Goal: Information Seeking & Learning: Learn about a topic

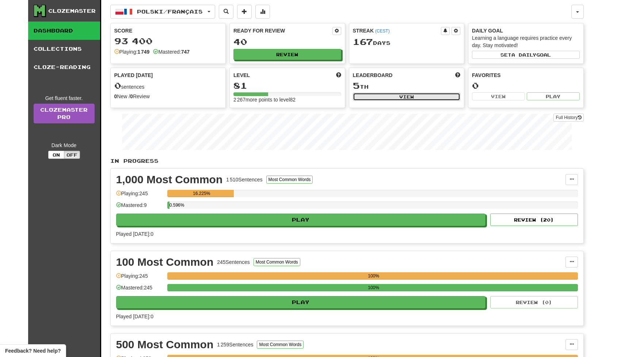
click at [411, 96] on button "View" at bounding box center [407, 97] width 108 height 8
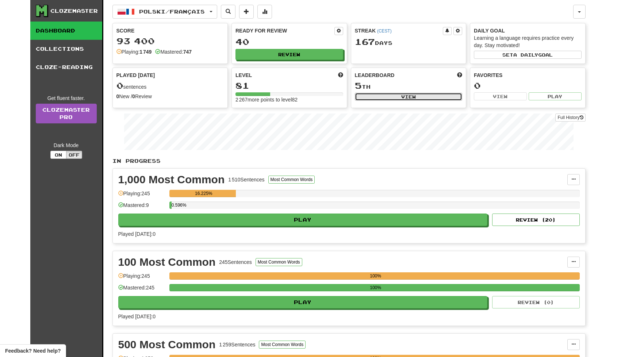
select select "**********"
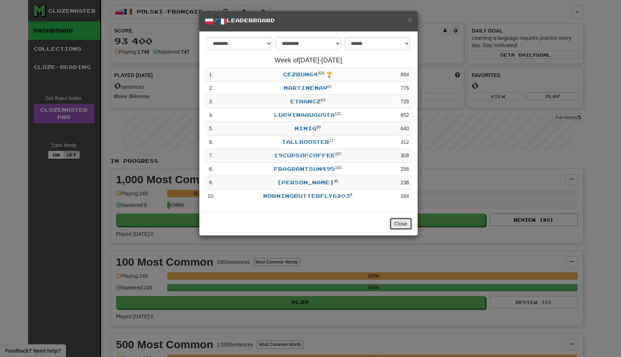
click at [402, 225] on button "Close" at bounding box center [401, 224] width 23 height 12
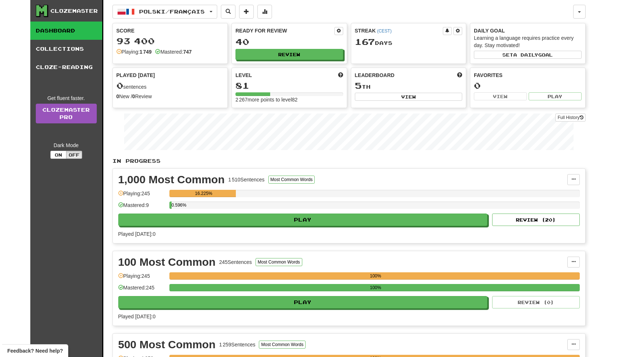
scroll to position [335, 0]
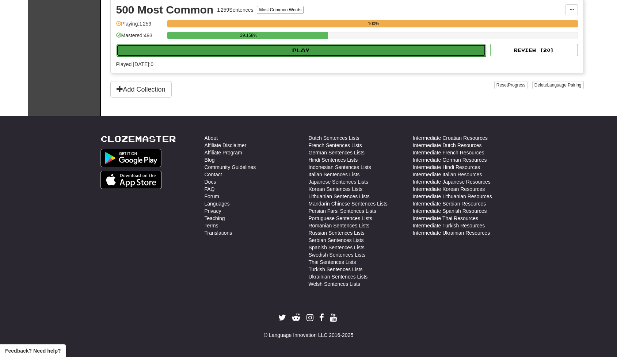
click at [311, 49] on button "Play" at bounding box center [300, 50] width 369 height 12
select select "**"
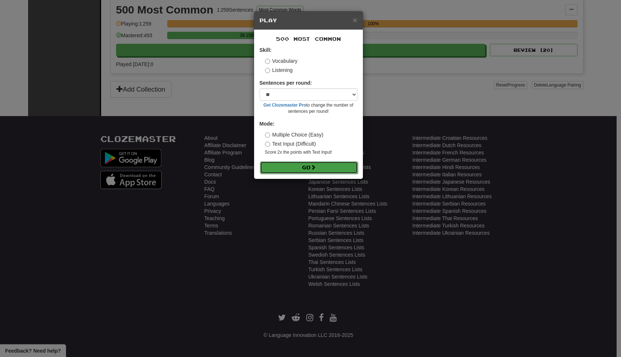
click at [311, 168] on button "Go" at bounding box center [309, 167] width 98 height 12
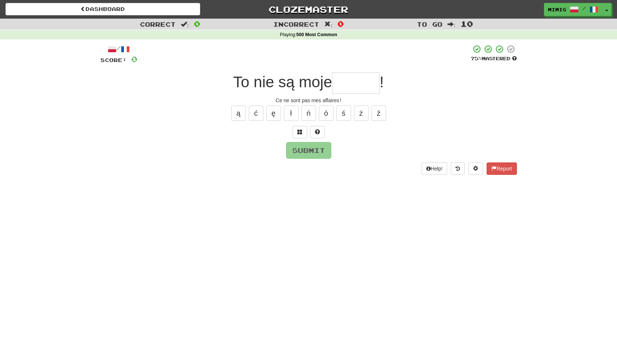
type input "*"
type input "******"
click at [310, 150] on button "Submit" at bounding box center [308, 150] width 45 height 17
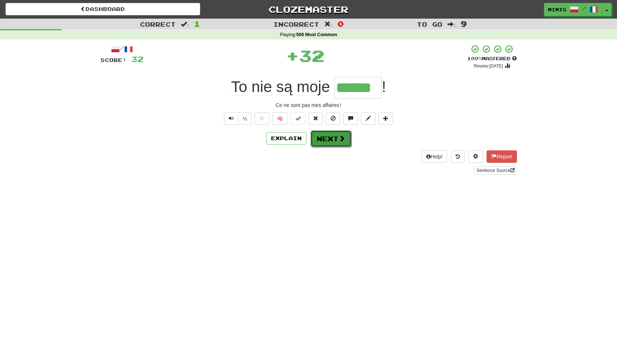
click at [331, 137] on button "Next" at bounding box center [330, 138] width 41 height 17
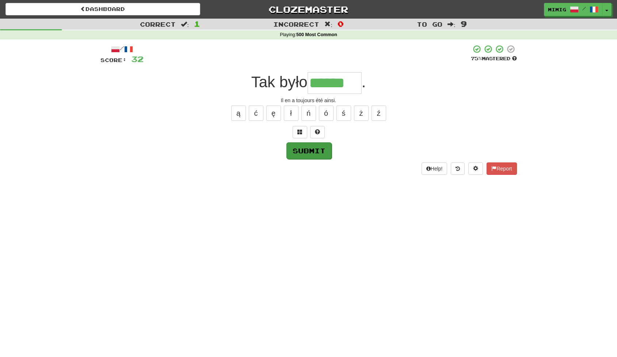
type input "******"
click at [305, 150] on button "Submit" at bounding box center [308, 150] width 45 height 17
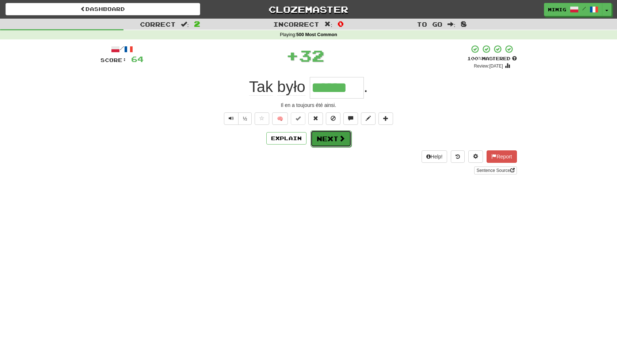
click at [326, 142] on button "Next" at bounding box center [330, 138] width 41 height 17
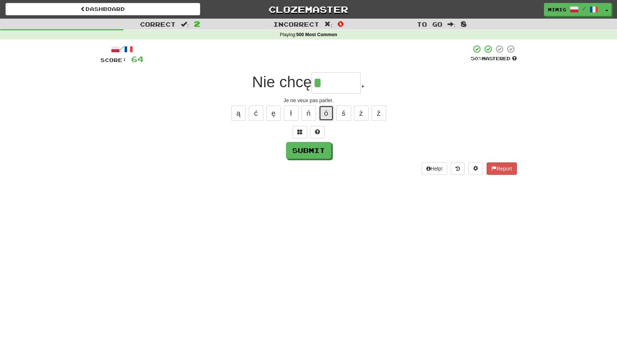
click at [325, 112] on button "ó" at bounding box center [326, 112] width 15 height 15
click at [257, 114] on button "ć" at bounding box center [256, 112] width 15 height 15
type input "*****"
click at [308, 151] on button "Submit" at bounding box center [308, 150] width 45 height 17
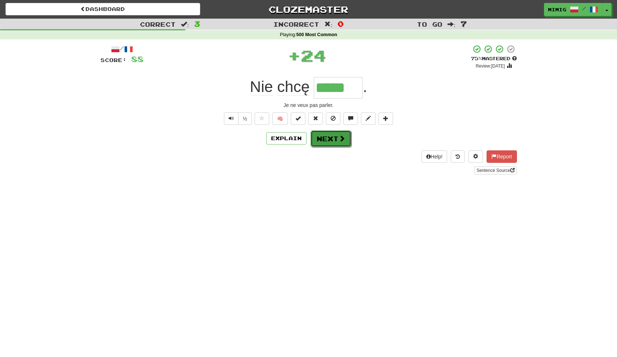
click at [324, 141] on button "Next" at bounding box center [330, 138] width 41 height 17
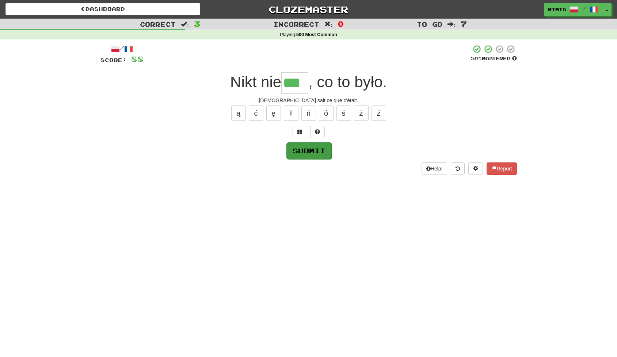
type input "***"
click at [302, 151] on button "Submit" at bounding box center [308, 150] width 45 height 17
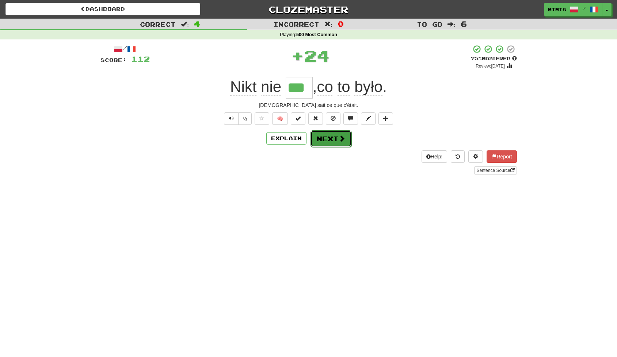
click at [325, 137] on button "Next" at bounding box center [330, 138] width 41 height 17
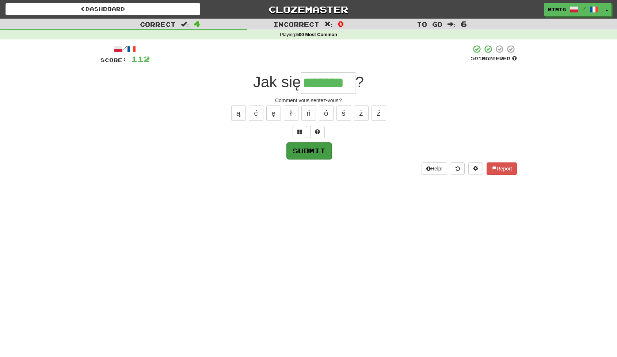
type input "*******"
click at [304, 150] on button "Submit" at bounding box center [308, 150] width 45 height 17
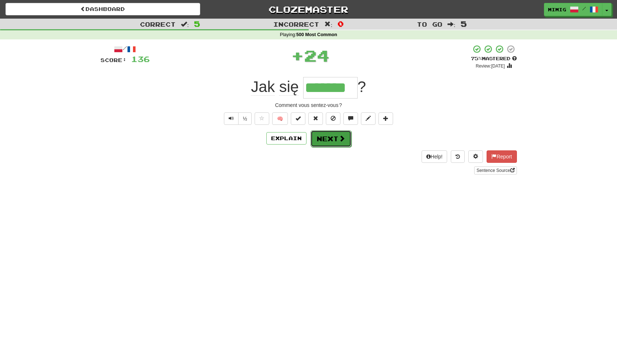
click at [327, 138] on button "Next" at bounding box center [330, 138] width 41 height 17
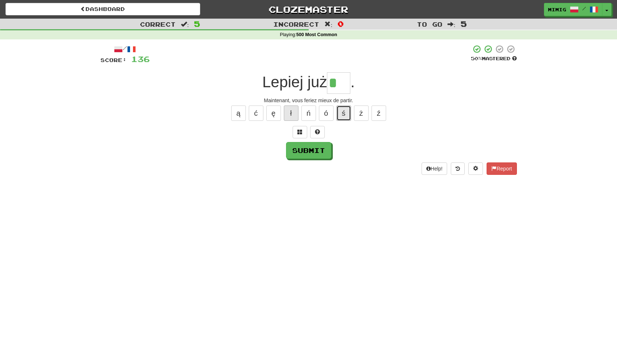
drag, startPoint x: 345, startPoint y: 116, endPoint x: 297, endPoint y: 111, distance: 48.7
click at [345, 116] on button "ś" at bounding box center [343, 112] width 15 height 15
click at [344, 111] on button "ś" at bounding box center [343, 112] width 15 height 15
click at [381, 115] on button "ź" at bounding box center [378, 112] width 15 height 15
type input "***"
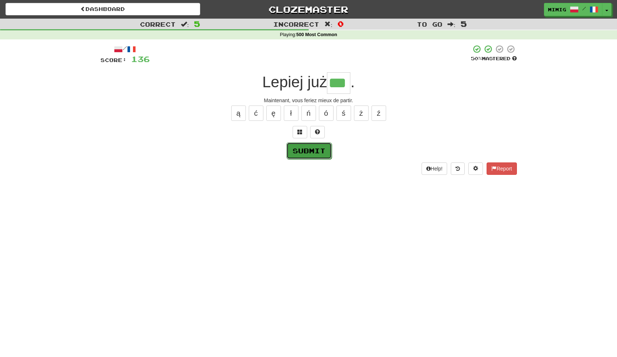
click at [311, 149] on button "Submit" at bounding box center [308, 150] width 45 height 17
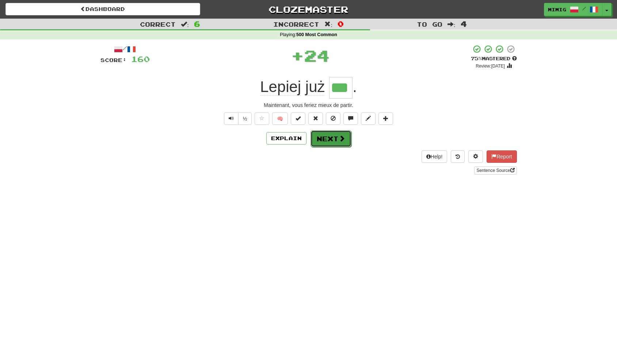
click at [324, 139] on button "Next" at bounding box center [330, 138] width 41 height 17
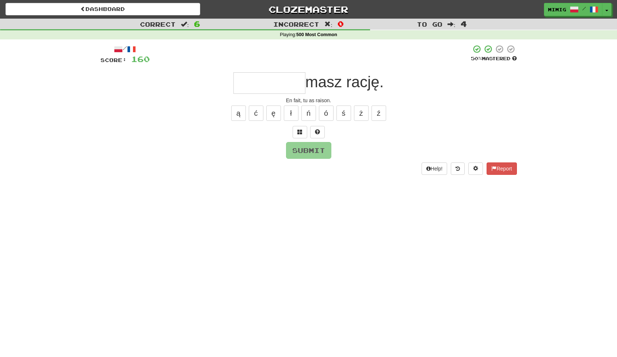
type input "*"
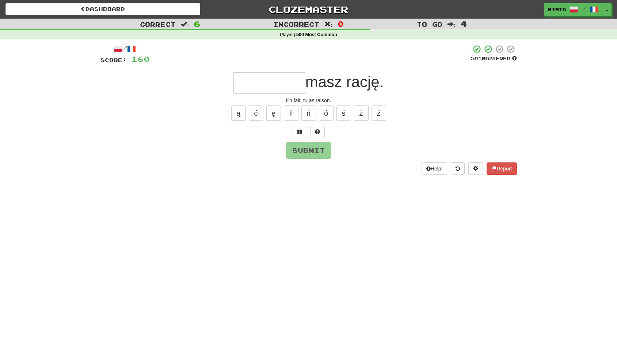
type input "*"
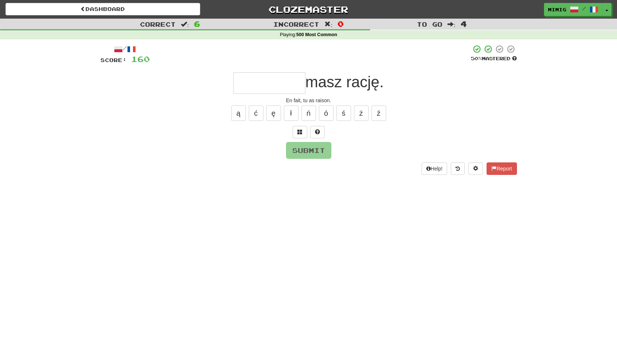
type input "*"
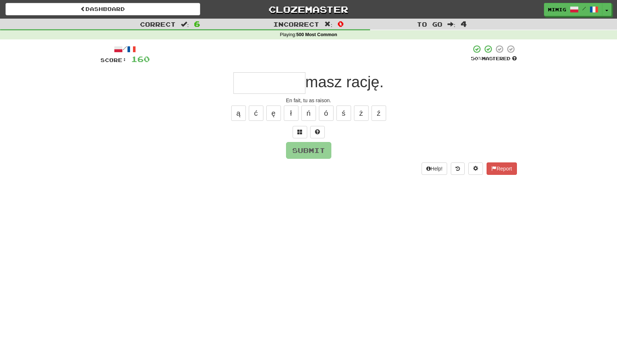
type input "*"
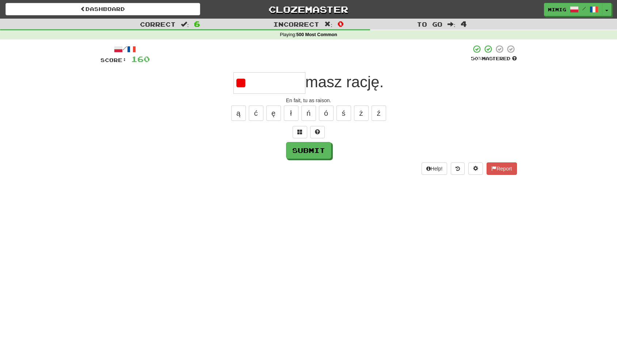
type input "*"
click at [291, 113] on button "ł" at bounding box center [291, 112] width 15 height 15
click at [344, 116] on button "ś" at bounding box center [343, 112] width 15 height 15
click at [309, 115] on button "ń" at bounding box center [308, 112] width 15 height 15
click at [310, 153] on button "Submit" at bounding box center [308, 150] width 45 height 17
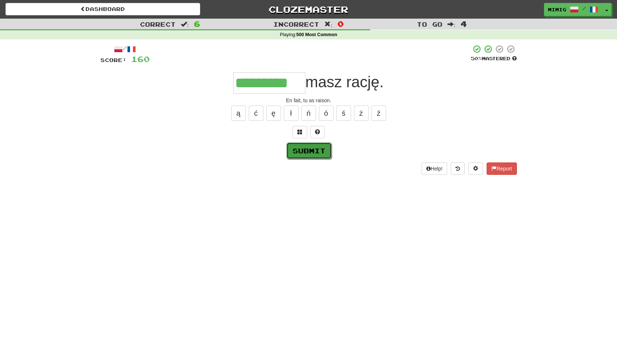
type input "*********"
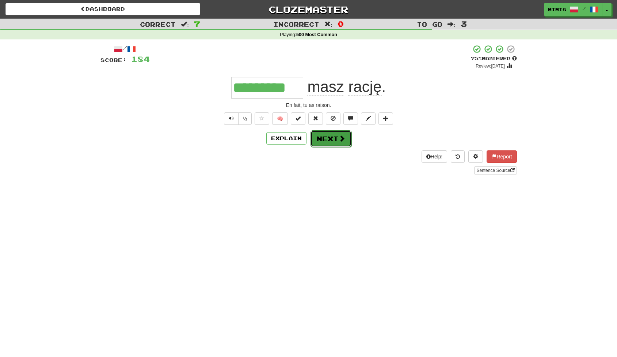
click at [330, 138] on button "Next" at bounding box center [330, 138] width 41 height 17
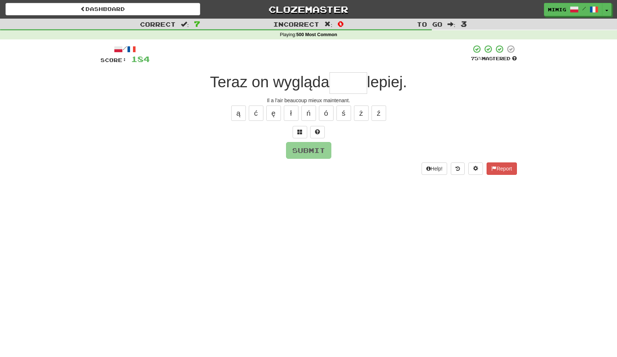
type input "*"
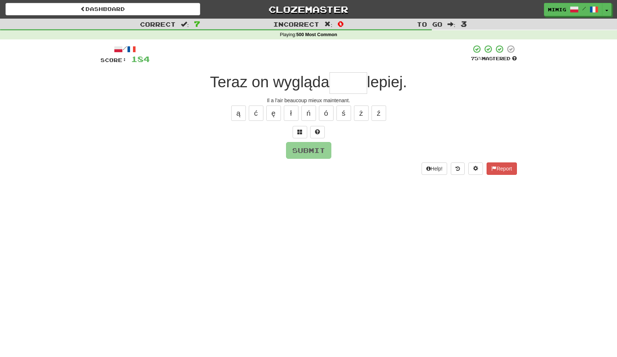
type input "*"
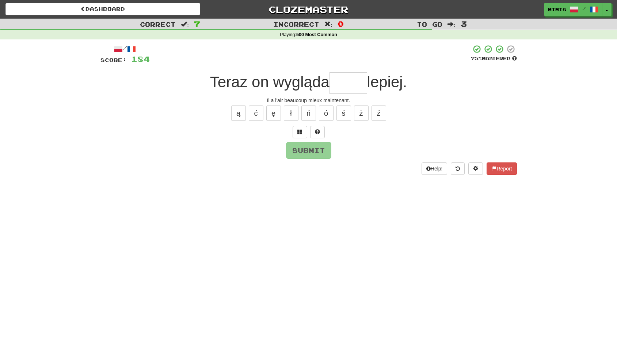
type input "*"
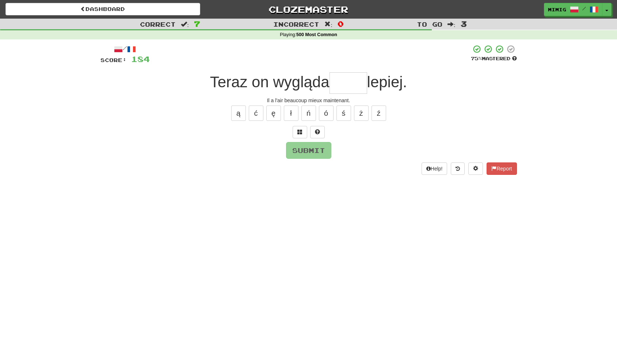
type input "*"
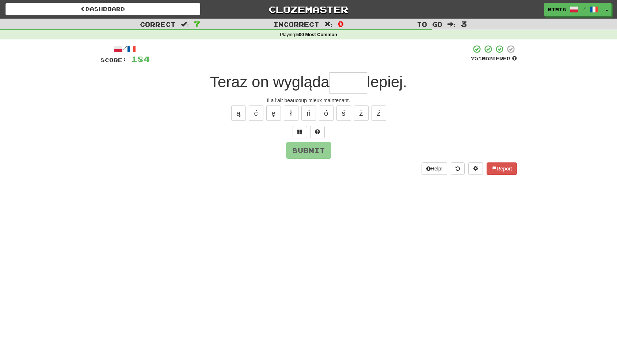
type input "*"
click at [360, 114] on button "ż" at bounding box center [361, 112] width 15 height 15
type input "****"
click at [313, 153] on button "Submit" at bounding box center [308, 150] width 45 height 17
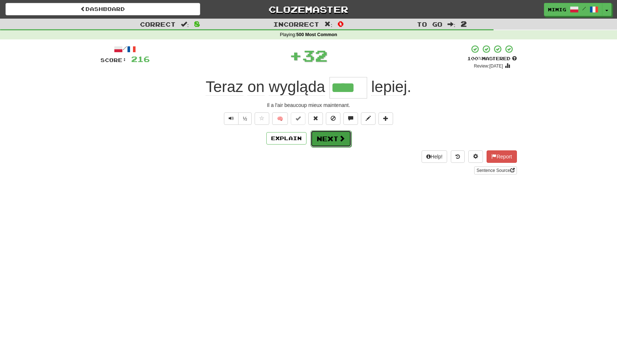
click at [329, 138] on button "Next" at bounding box center [330, 138] width 41 height 17
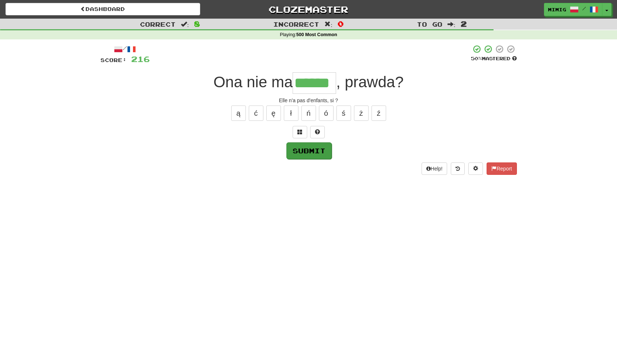
type input "******"
click at [304, 153] on button "Submit" at bounding box center [308, 150] width 45 height 17
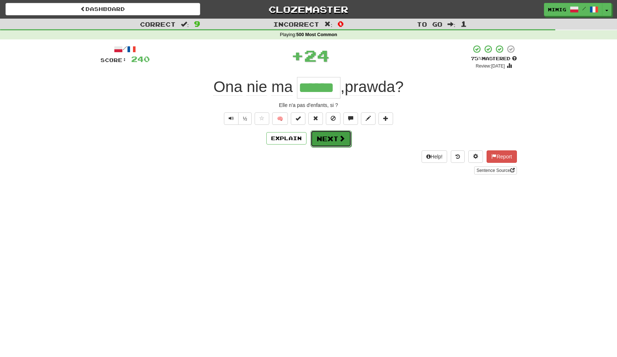
click at [323, 142] on button "Next" at bounding box center [330, 138] width 41 height 17
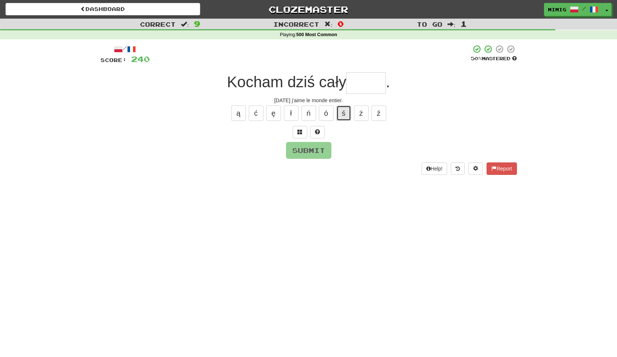
click at [344, 113] on button "ś" at bounding box center [343, 112] width 15 height 15
type input "*****"
click at [310, 149] on button "Submit" at bounding box center [308, 150] width 45 height 17
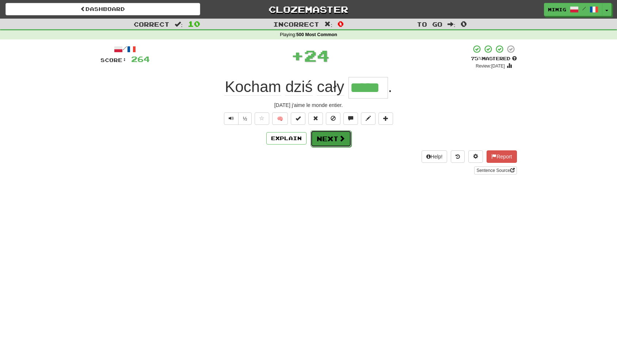
click at [325, 144] on button "Next" at bounding box center [330, 138] width 41 height 17
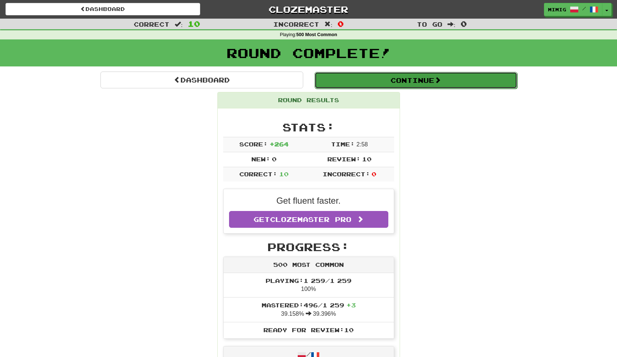
click at [360, 79] on button "Continue" at bounding box center [415, 80] width 203 height 17
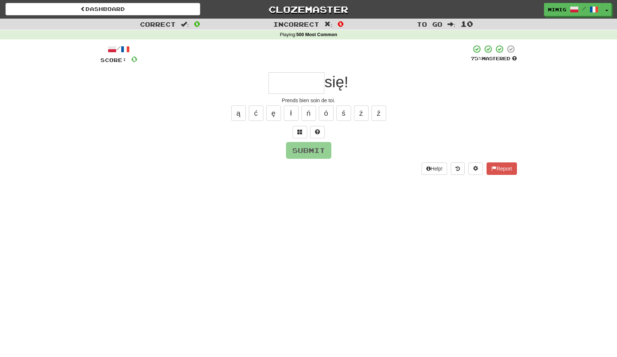
type input "*"
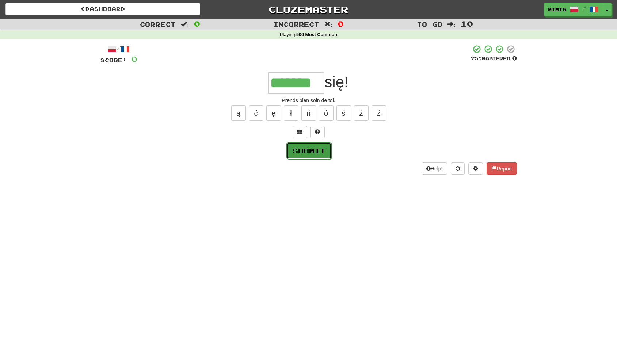
click at [316, 153] on button "Submit" at bounding box center [308, 150] width 45 height 17
type input "*******"
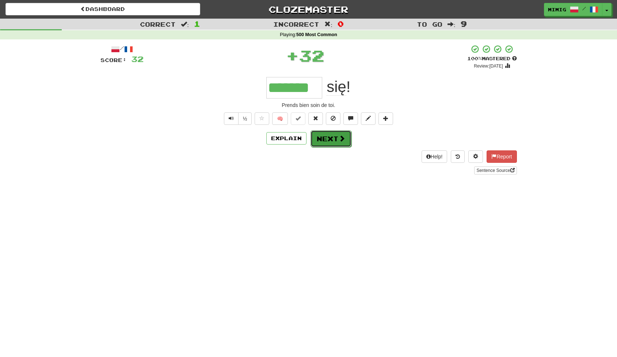
click at [326, 139] on button "Next" at bounding box center [330, 138] width 41 height 17
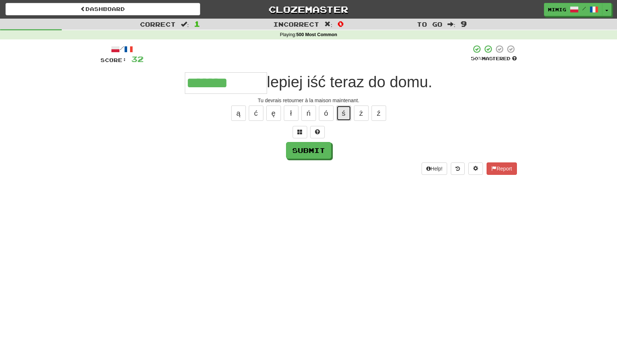
click at [343, 115] on button "ś" at bounding box center [343, 112] width 15 height 15
click at [342, 113] on button "ś" at bounding box center [343, 112] width 15 height 15
click at [316, 153] on button "Submit" at bounding box center [308, 150] width 45 height 17
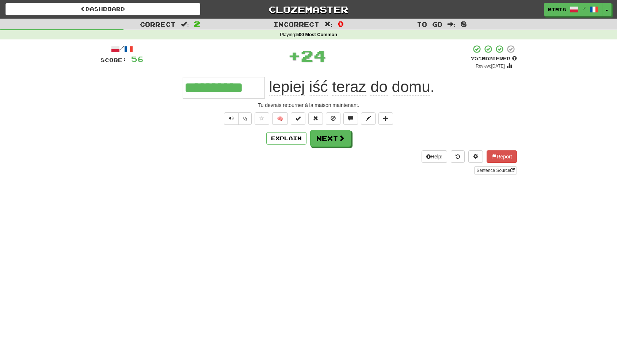
type input "**********"
click at [325, 140] on button "Next" at bounding box center [330, 138] width 41 height 17
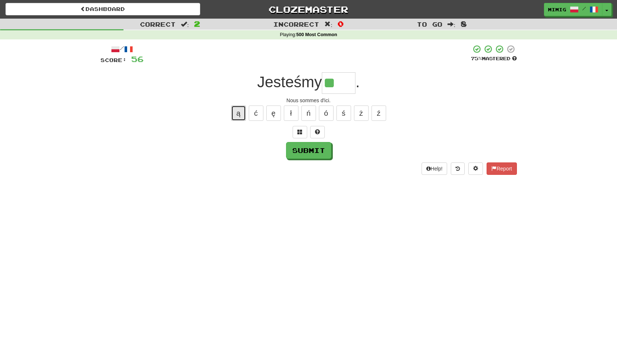
click at [240, 115] on button "ą" at bounding box center [238, 112] width 15 height 15
type input "****"
click at [310, 152] on button "Submit" at bounding box center [308, 150] width 45 height 17
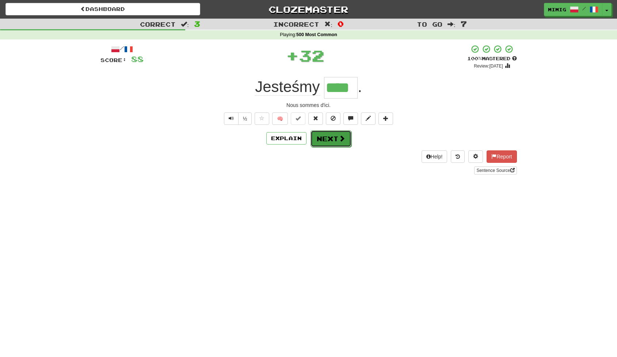
click at [323, 138] on button "Next" at bounding box center [330, 138] width 41 height 17
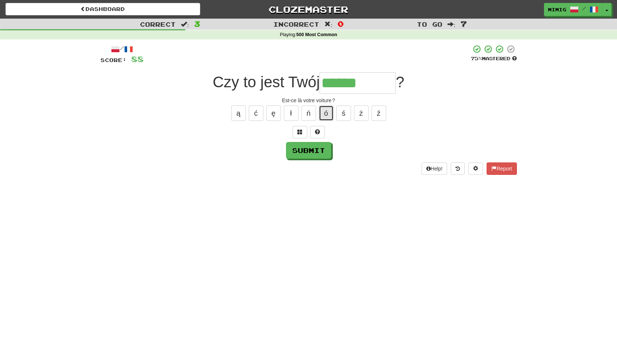
click at [325, 114] on button "ó" at bounding box center [326, 112] width 15 height 15
type input "********"
click at [316, 149] on button "Submit" at bounding box center [308, 150] width 45 height 17
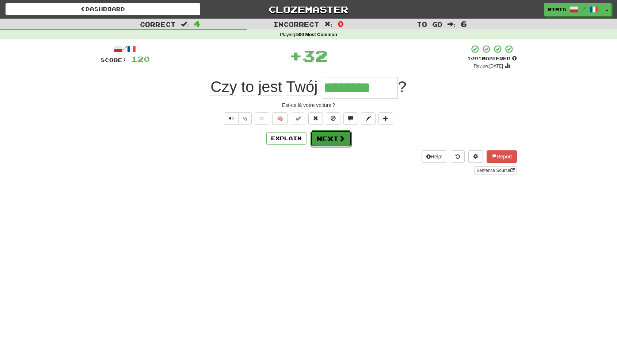
click at [327, 140] on button "Next" at bounding box center [330, 138] width 41 height 17
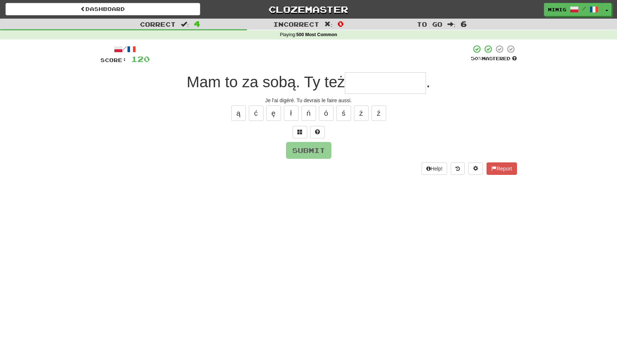
type input "*"
click at [341, 112] on button "ś" at bounding box center [343, 112] width 15 height 15
type input "**********"
click at [317, 150] on button "Submit" at bounding box center [308, 150] width 45 height 17
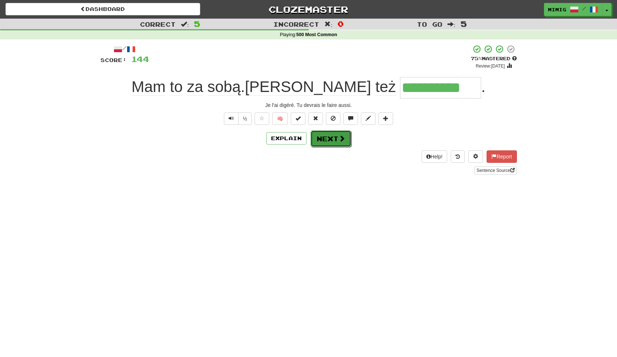
click at [331, 140] on button "Next" at bounding box center [330, 138] width 41 height 17
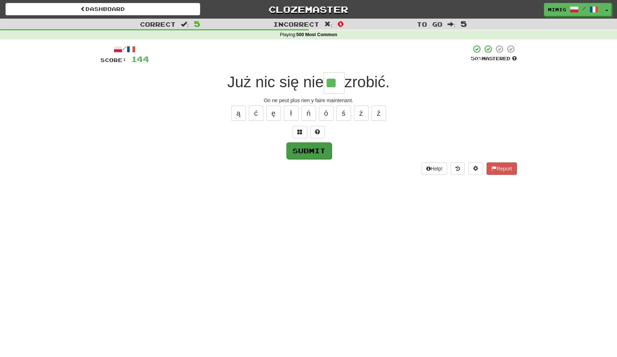
type input "**"
click at [313, 152] on button "Submit" at bounding box center [308, 150] width 45 height 17
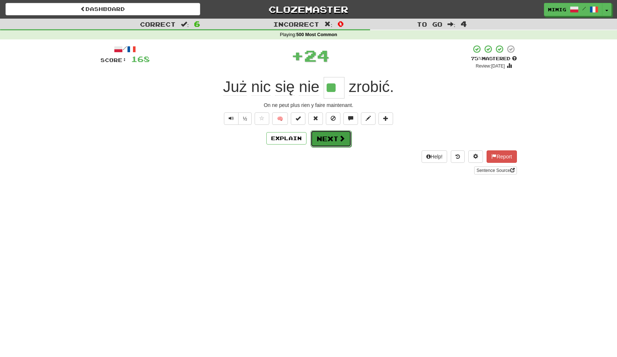
click at [330, 141] on button "Next" at bounding box center [330, 138] width 41 height 17
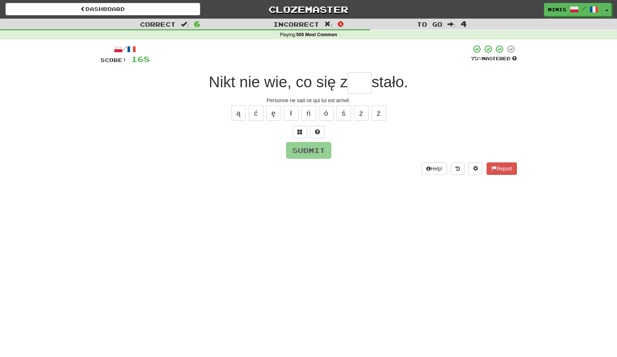
type input "*"
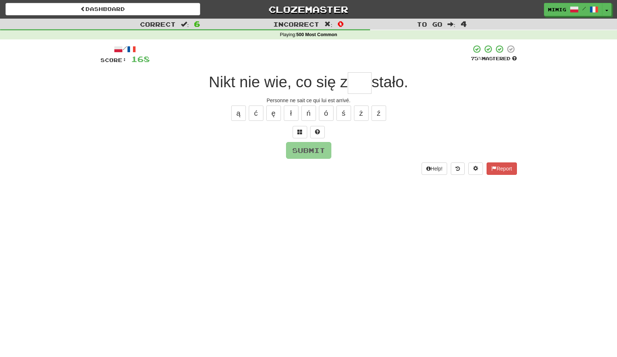
type input "*"
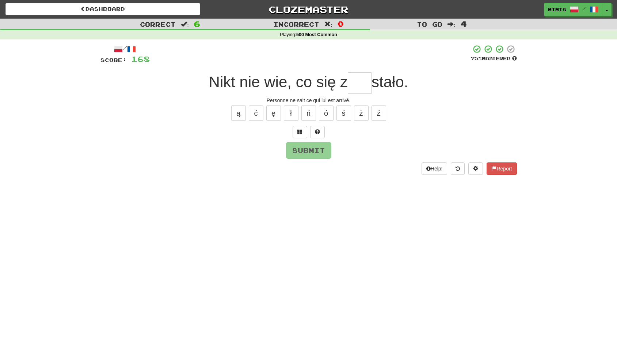
type input "*"
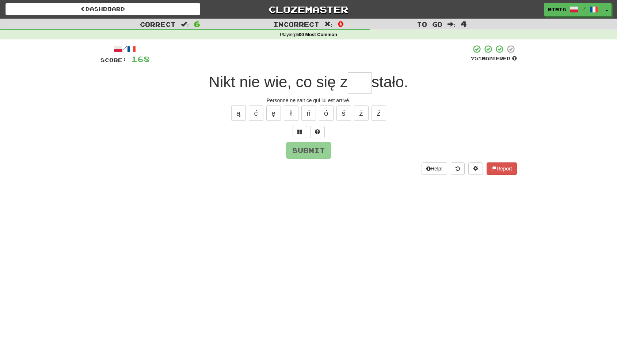
type input "*"
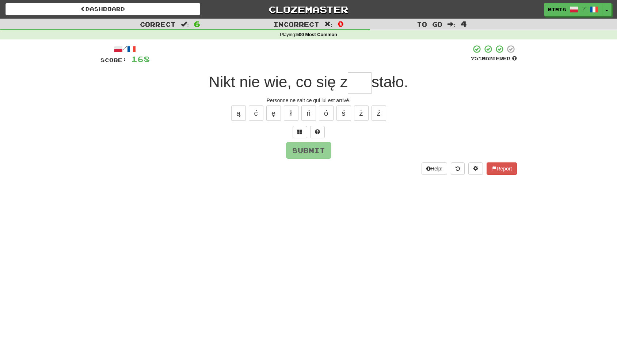
type input "*"
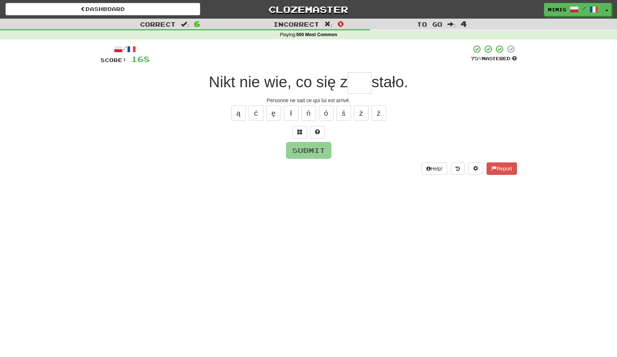
type input "*"
click at [342, 111] on button "ś" at bounding box center [343, 112] width 15 height 15
click at [237, 111] on button "ą" at bounding box center [238, 112] width 15 height 15
type input "***"
click at [307, 152] on button "Submit" at bounding box center [308, 150] width 45 height 17
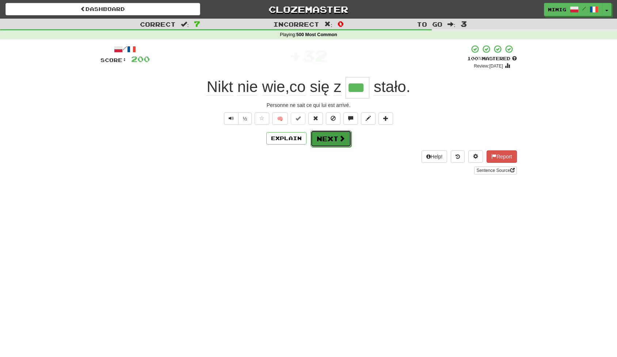
click at [324, 139] on button "Next" at bounding box center [330, 138] width 41 height 17
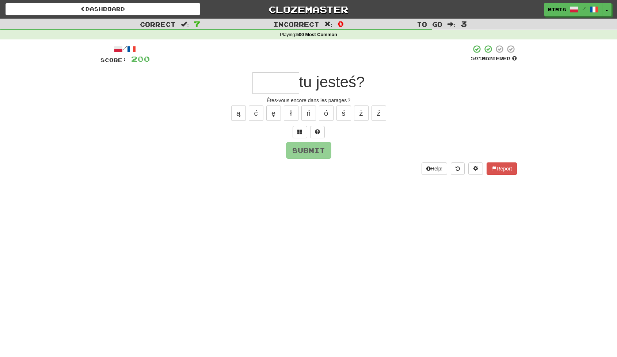
type input "*"
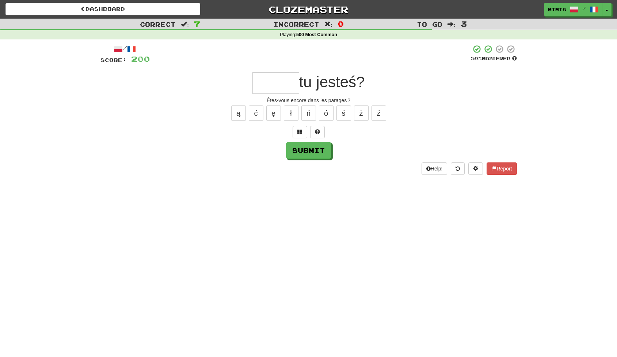
type input "*"
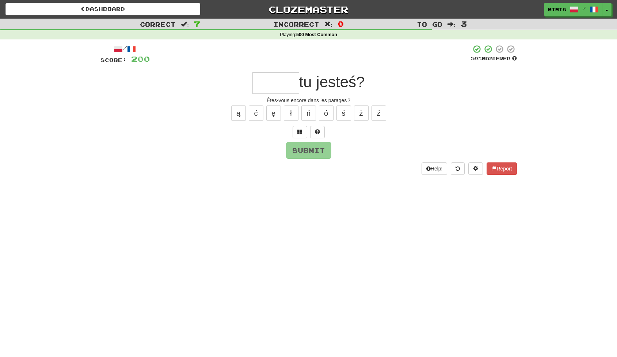
type input "*"
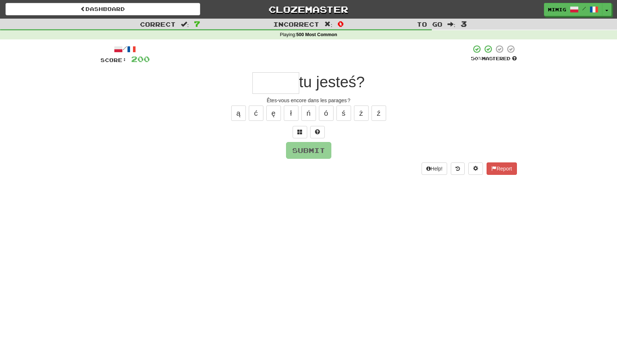
type input "*"
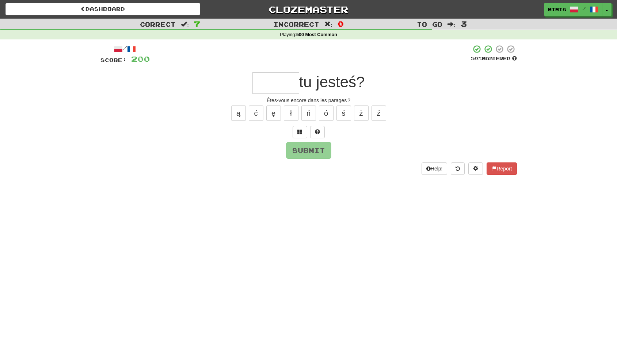
type input "*"
click at [239, 115] on button "ą" at bounding box center [238, 112] width 15 height 15
click at [311, 153] on button "Submit" at bounding box center [308, 150] width 45 height 17
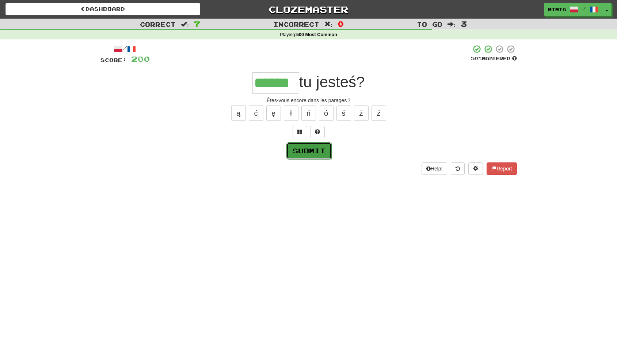
type input "******"
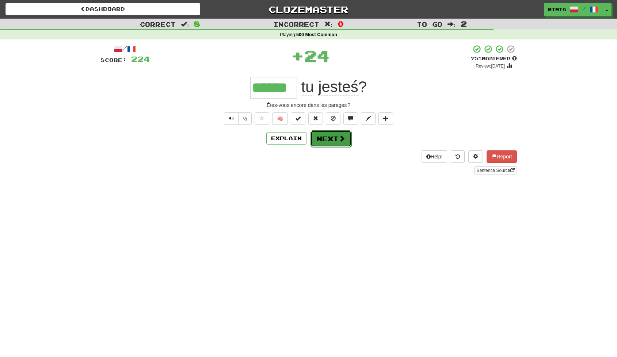
click at [323, 137] on button "Next" at bounding box center [330, 138] width 41 height 17
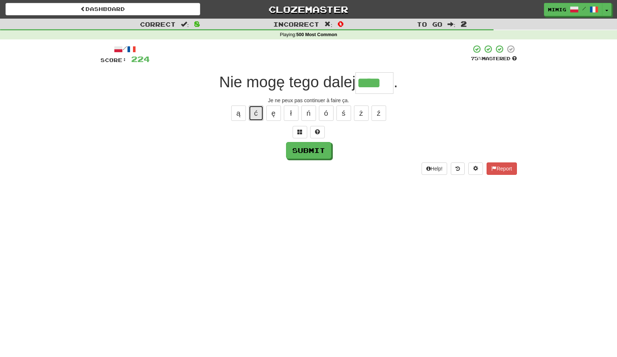
click at [257, 115] on button "ć" at bounding box center [256, 112] width 15 height 15
type input "*****"
click at [310, 153] on button "Submit" at bounding box center [308, 150] width 45 height 17
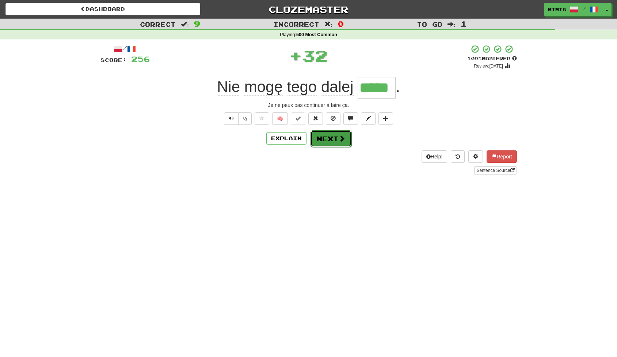
click at [321, 142] on button "Next" at bounding box center [330, 138] width 41 height 17
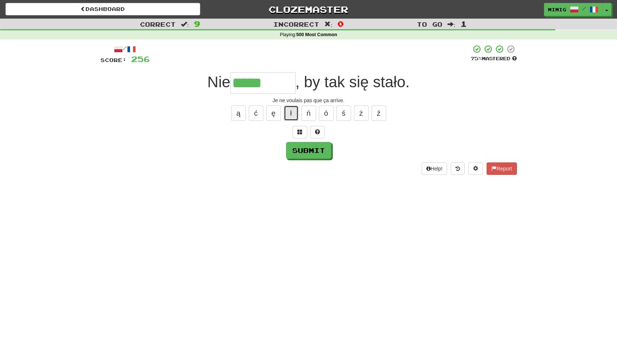
click at [293, 114] on button "ł" at bounding box center [291, 112] width 15 height 15
type input "********"
click at [314, 154] on button "Submit" at bounding box center [308, 150] width 45 height 17
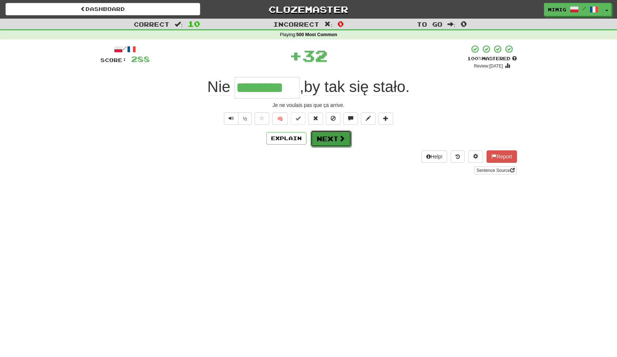
click at [322, 138] on button "Next" at bounding box center [330, 138] width 41 height 17
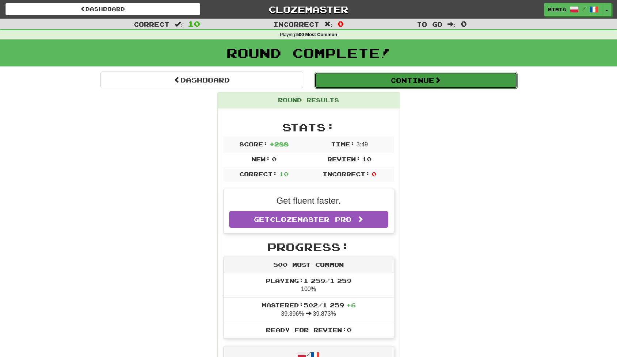
click at [369, 80] on button "Continue" at bounding box center [415, 80] width 203 height 17
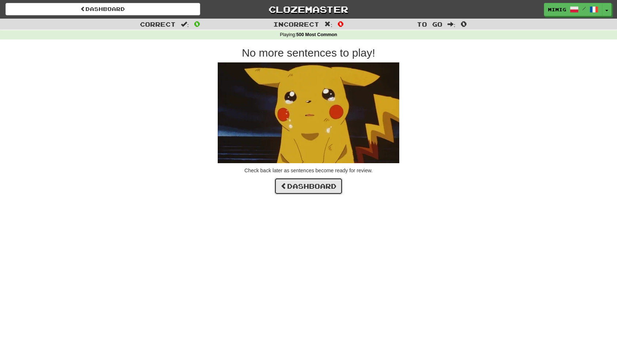
click at [325, 186] on link "Dashboard" at bounding box center [308, 186] width 68 height 17
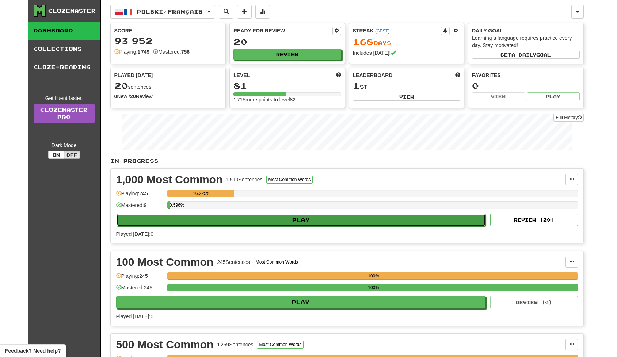
click at [413, 218] on button "Play" at bounding box center [300, 220] width 369 height 12
select select "**"
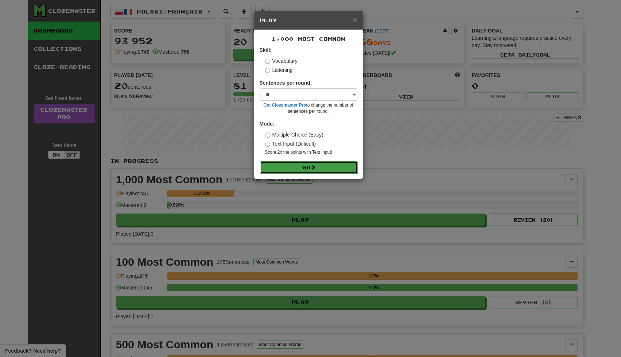
click at [322, 167] on button "Go" at bounding box center [309, 167] width 98 height 12
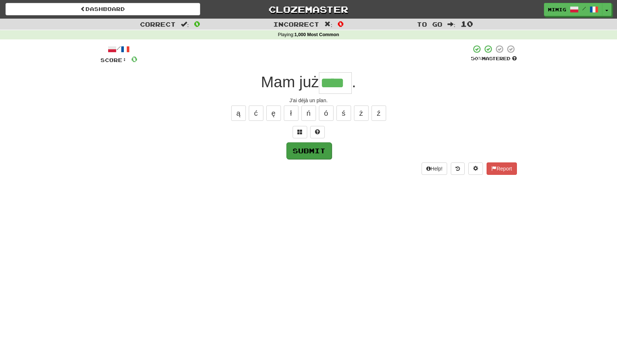
type input "****"
click at [313, 152] on button "Submit" at bounding box center [308, 150] width 45 height 17
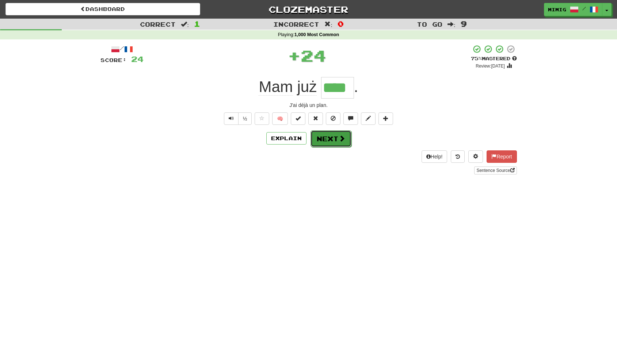
click at [325, 139] on button "Next" at bounding box center [330, 138] width 41 height 17
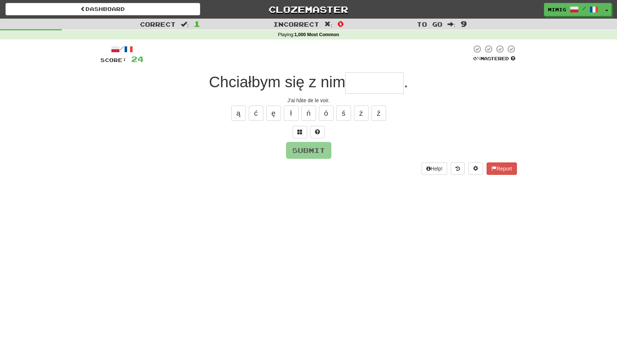
type input "*"
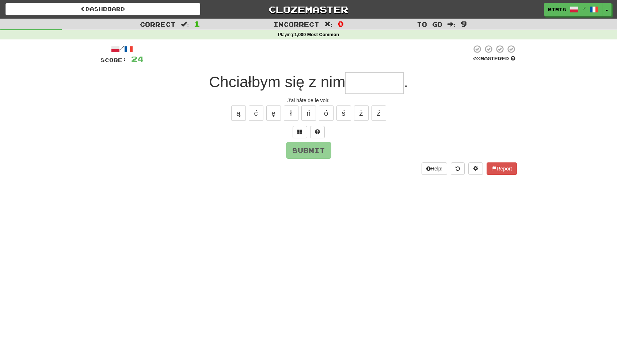
type input "*"
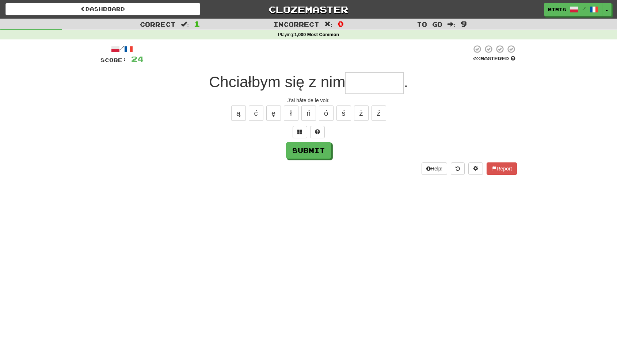
type input "*"
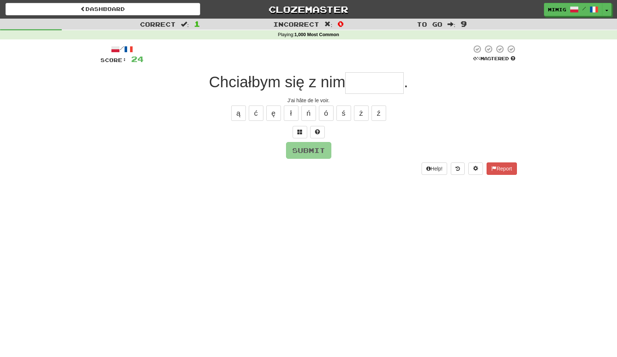
type input "*"
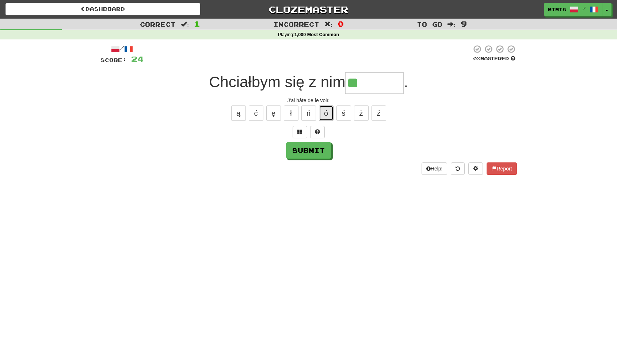
click at [327, 114] on button "ó" at bounding box center [326, 112] width 15 height 15
click at [254, 112] on button "ć" at bounding box center [256, 112] width 15 height 15
type input "*******"
click at [319, 153] on button "Submit" at bounding box center [308, 150] width 45 height 17
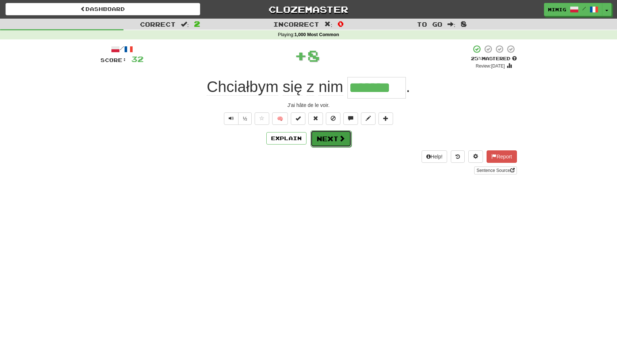
click at [327, 139] on button "Next" at bounding box center [330, 138] width 41 height 17
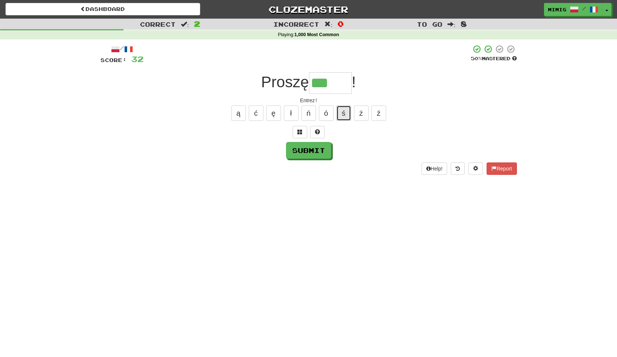
click at [344, 112] on button "ś" at bounding box center [343, 112] width 15 height 15
click at [257, 114] on button "ć" at bounding box center [256, 112] width 15 height 15
type input "*****"
click at [316, 153] on button "Submit" at bounding box center [308, 150] width 45 height 17
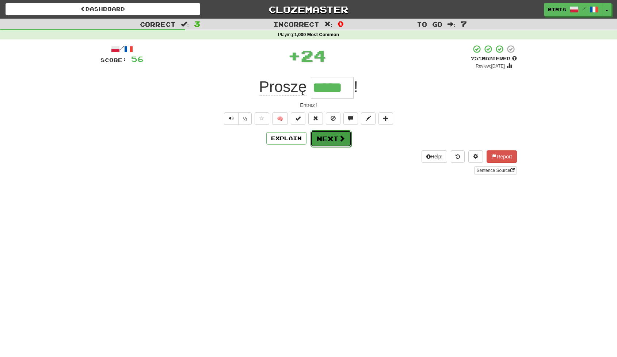
click at [332, 141] on button "Next" at bounding box center [330, 138] width 41 height 17
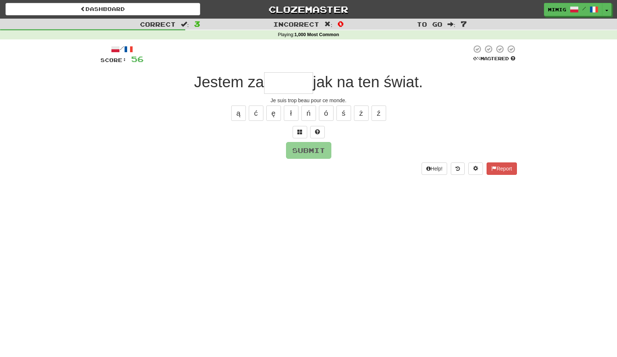
type input "*"
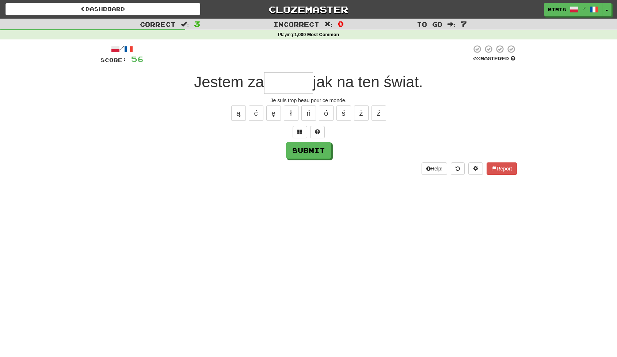
type input "*"
click at [275, 112] on button "ę" at bounding box center [273, 112] width 15 height 15
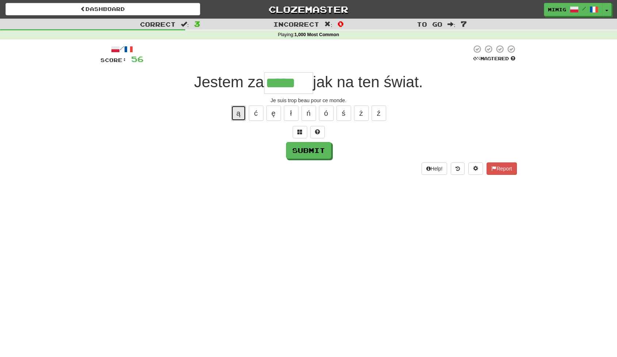
click at [238, 114] on button "ą" at bounding box center [238, 112] width 15 height 15
click at [274, 114] on button "ę" at bounding box center [273, 112] width 15 height 15
type input "******"
click at [313, 151] on button "Submit" at bounding box center [308, 150] width 45 height 17
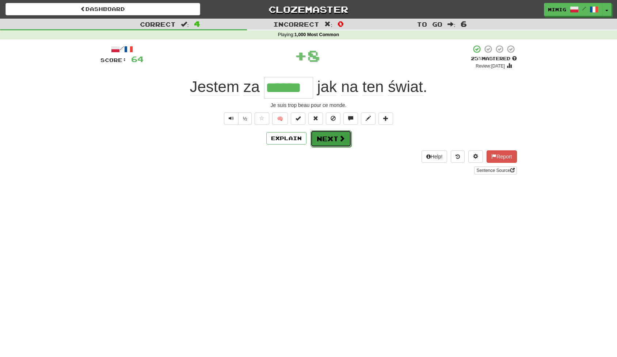
click at [333, 139] on button "Next" at bounding box center [330, 138] width 41 height 17
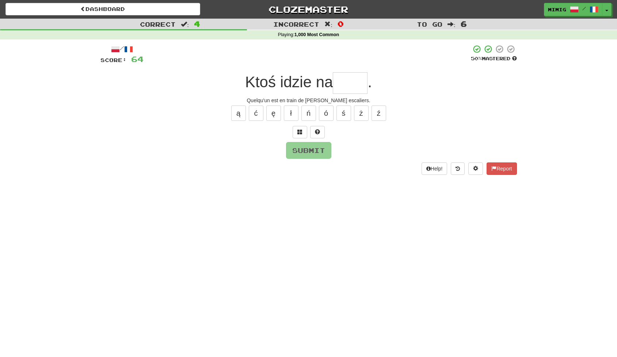
type input "*"
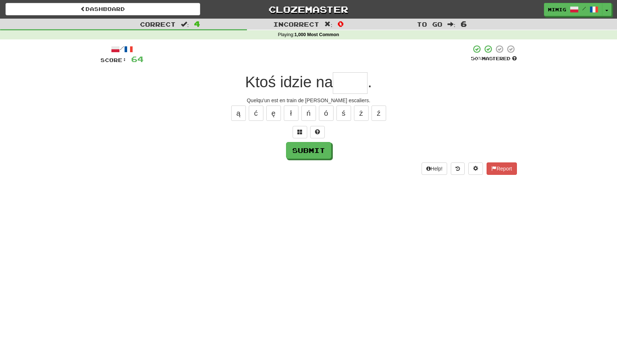
type input "*"
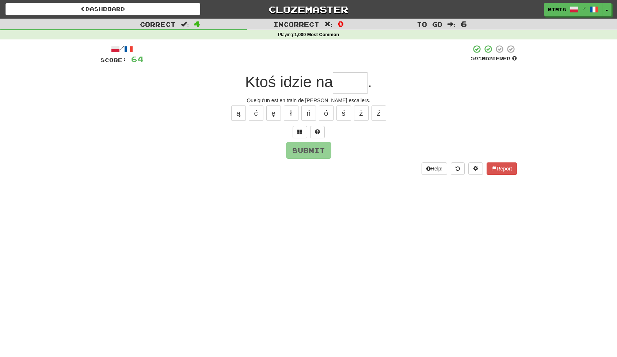
type input "*"
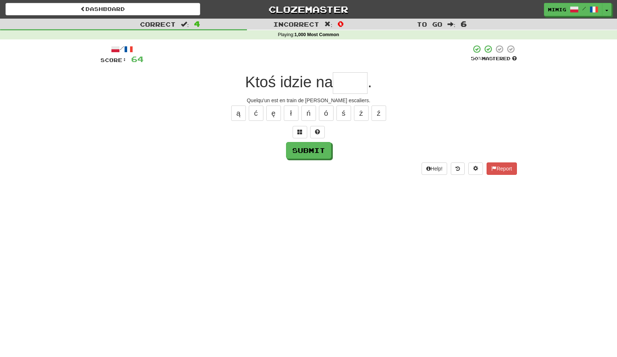
type input "*"
click at [327, 113] on button "ó" at bounding box center [326, 112] width 15 height 15
click at [239, 112] on button "ą" at bounding box center [238, 112] width 15 height 15
click at [275, 114] on button "ę" at bounding box center [273, 112] width 15 height 15
type input "****"
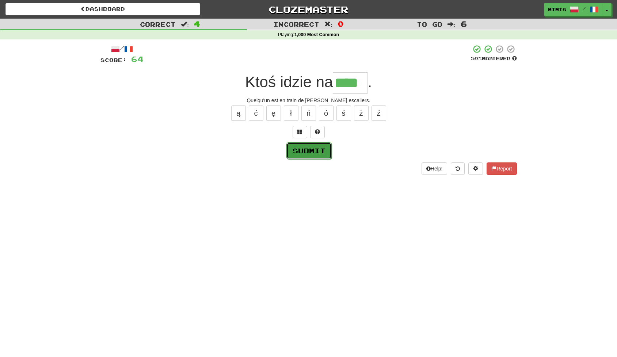
click at [313, 150] on button "Submit" at bounding box center [308, 150] width 45 height 17
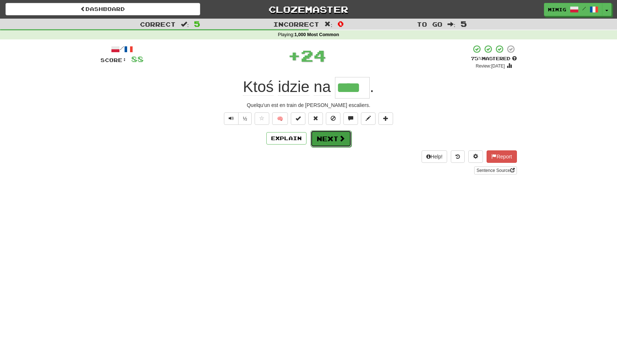
click at [331, 143] on button "Next" at bounding box center [330, 138] width 41 height 17
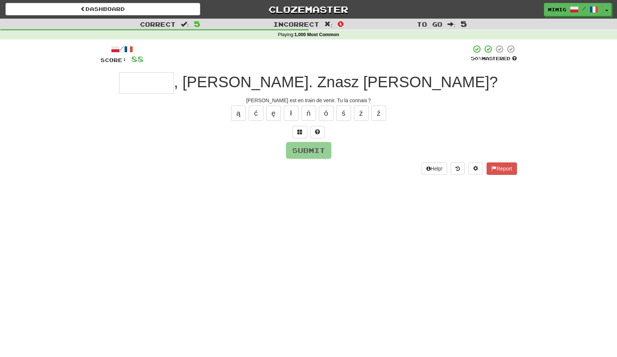
type input "*"
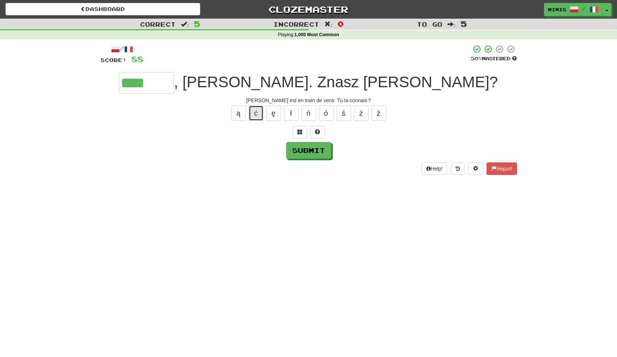
click at [256, 113] on button "ć" at bounding box center [256, 112] width 15 height 15
click at [308, 153] on button "Submit" at bounding box center [308, 150] width 45 height 17
type input "******"
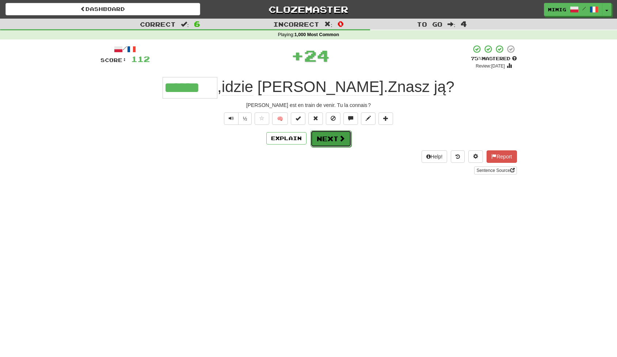
click at [324, 142] on button "Next" at bounding box center [330, 138] width 41 height 17
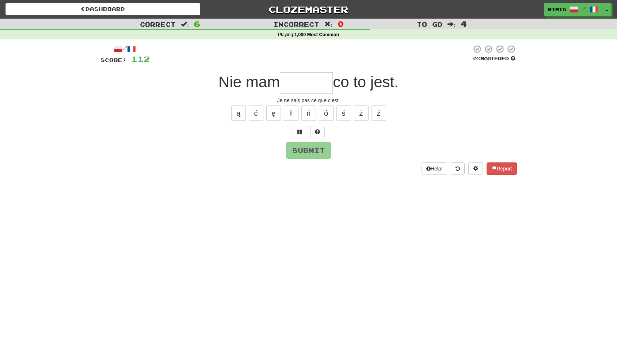
type input "*"
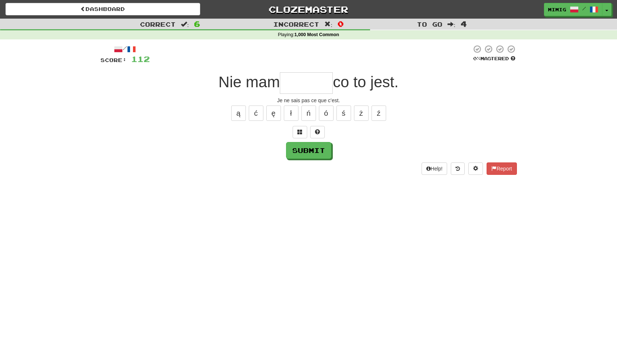
type input "*"
click at [273, 115] on button "ę" at bounding box center [273, 112] width 15 height 15
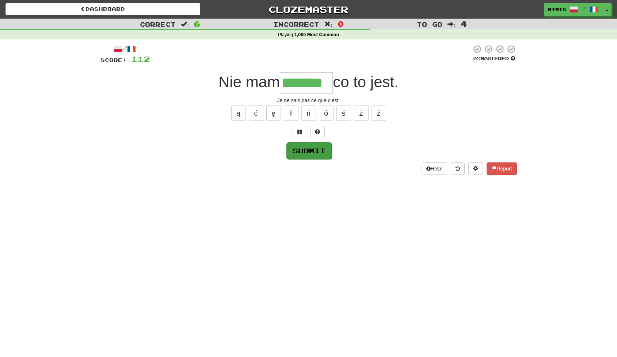
type input "*******"
click at [314, 152] on button "Submit" at bounding box center [308, 150] width 45 height 17
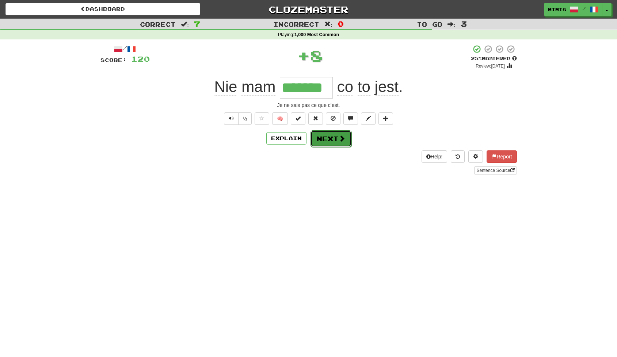
click at [325, 141] on button "Next" at bounding box center [330, 138] width 41 height 17
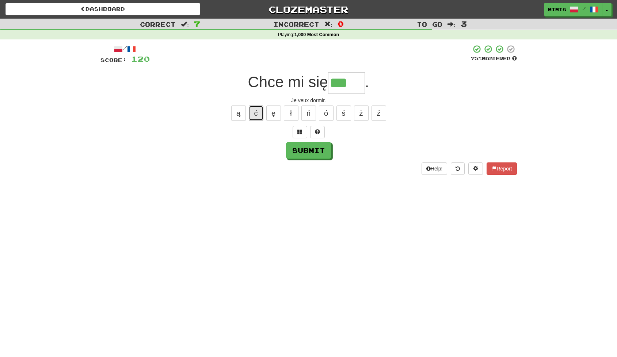
click at [256, 115] on button "ć" at bounding box center [256, 112] width 15 height 15
type input "****"
click at [308, 150] on button "Submit" at bounding box center [308, 150] width 45 height 17
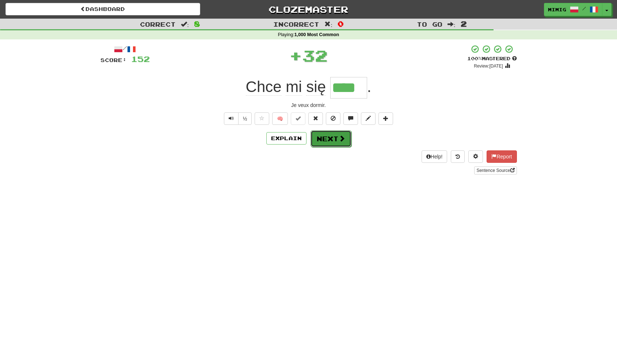
click at [323, 141] on button "Next" at bounding box center [330, 138] width 41 height 17
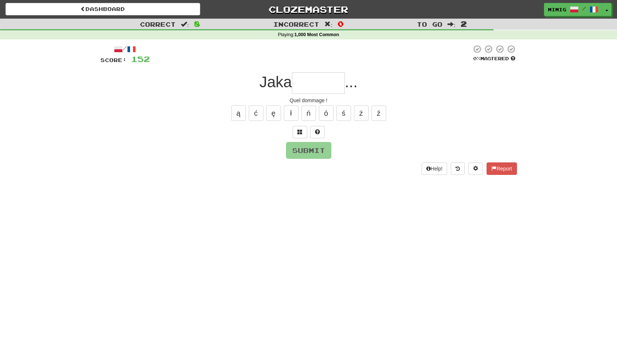
type input "*"
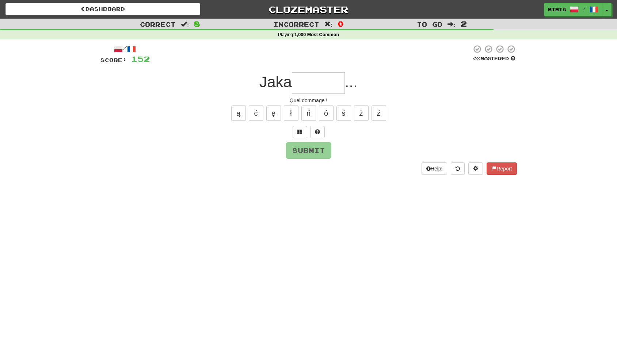
type input "*"
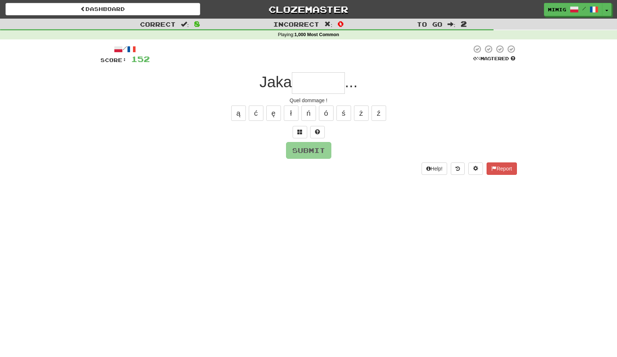
type input "*"
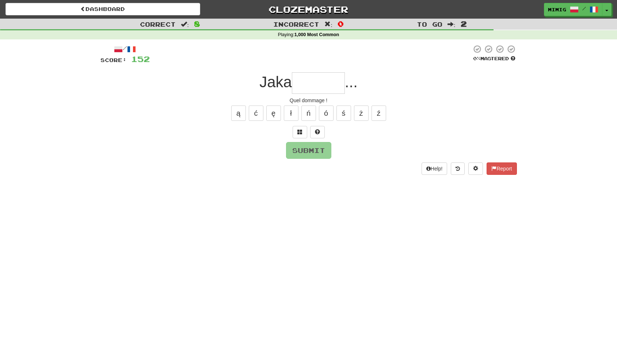
type input "*"
type input "******"
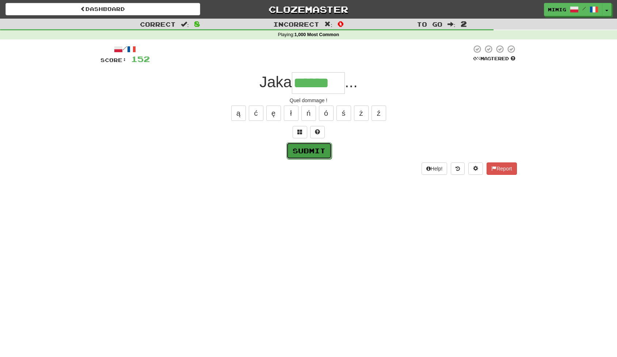
click at [312, 152] on button "Submit" at bounding box center [308, 150] width 45 height 17
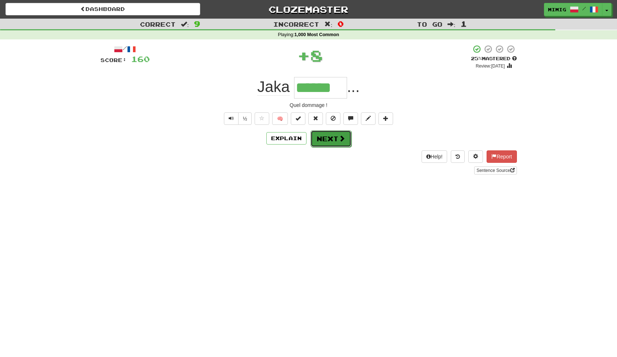
click at [328, 143] on button "Next" at bounding box center [330, 138] width 41 height 17
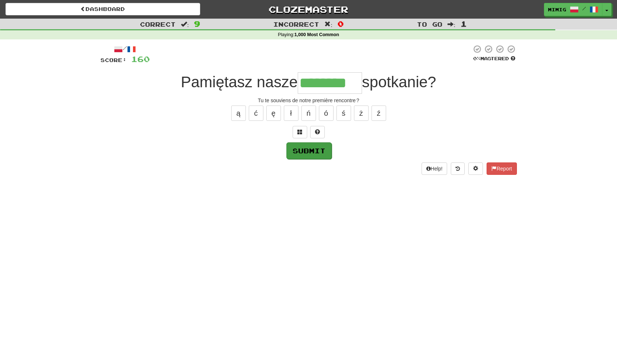
type input "********"
click at [310, 151] on button "Submit" at bounding box center [308, 150] width 45 height 17
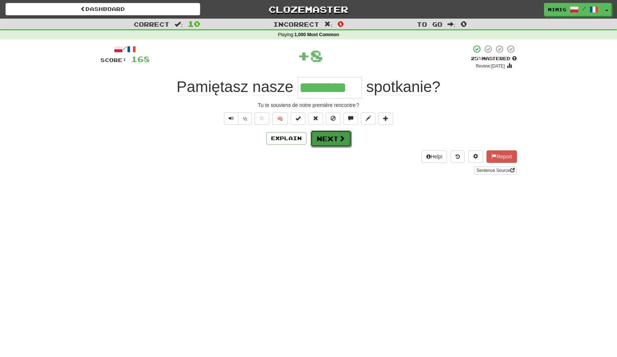
click at [323, 139] on button "Next" at bounding box center [330, 138] width 41 height 17
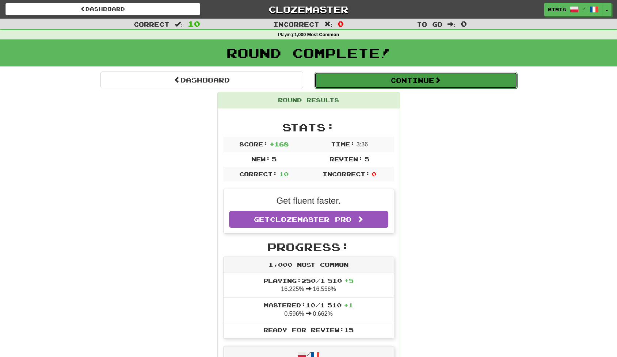
click at [363, 80] on button "Continue" at bounding box center [415, 80] width 203 height 17
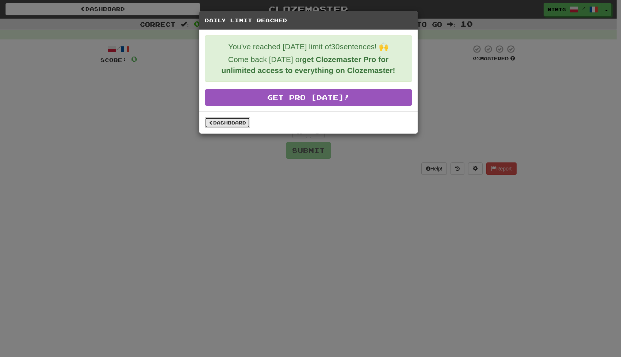
click at [227, 122] on link "Dashboard" at bounding box center [227, 122] width 45 height 11
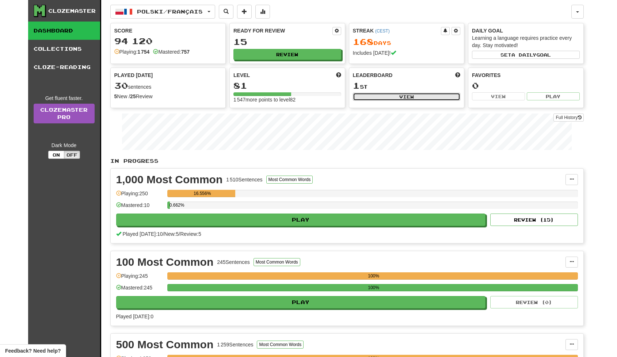
click at [398, 97] on button "View" at bounding box center [407, 97] width 108 height 8
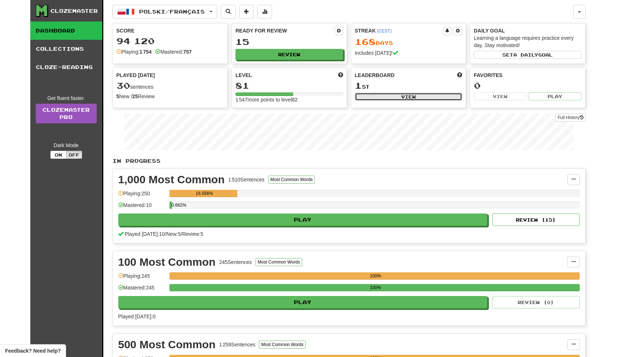
select select "**********"
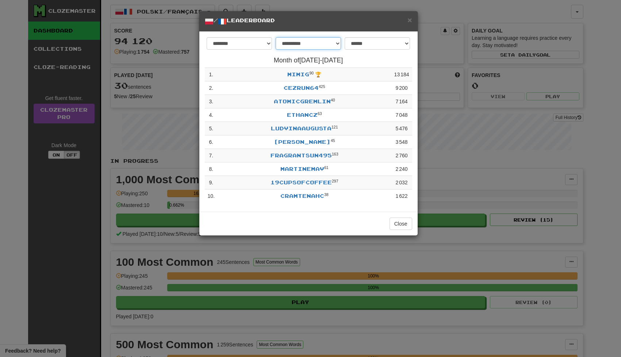
select select "******"
click at [403, 223] on button "Close" at bounding box center [401, 224] width 23 height 12
